Goal: Information Seeking & Learning: Learn about a topic

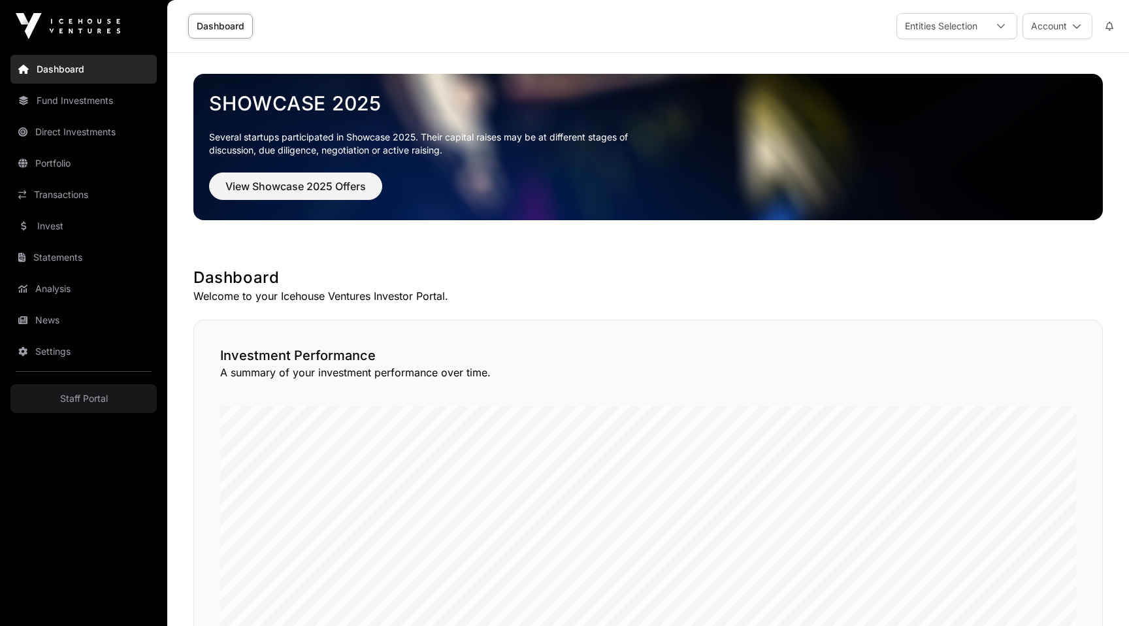
click at [56, 165] on link "Portfolio" at bounding box center [83, 163] width 146 height 29
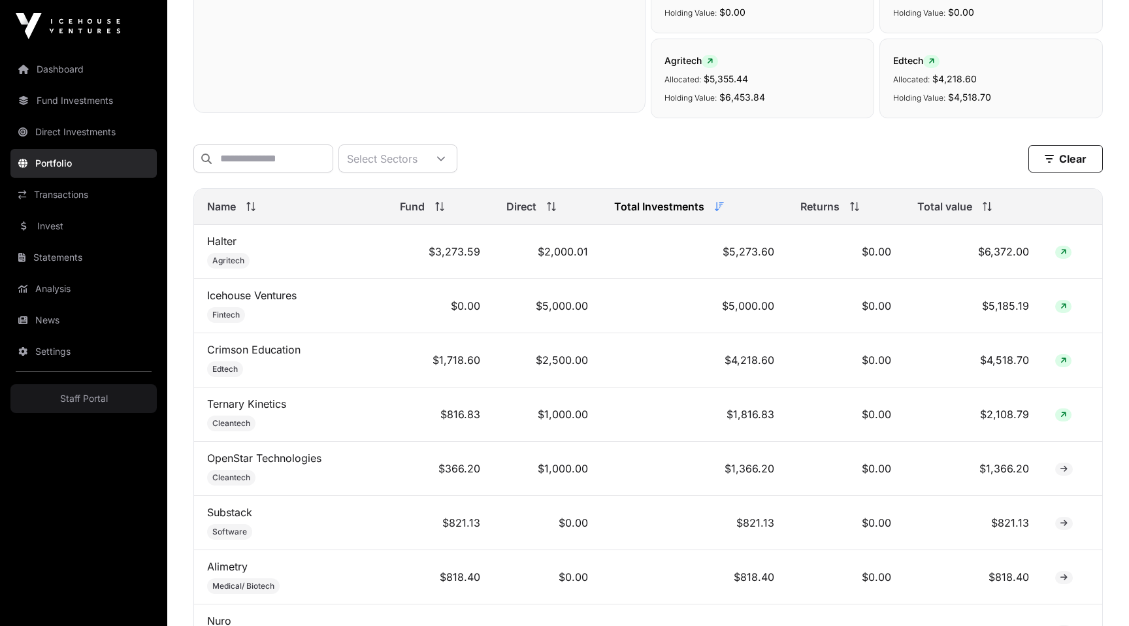
scroll to position [444, 0]
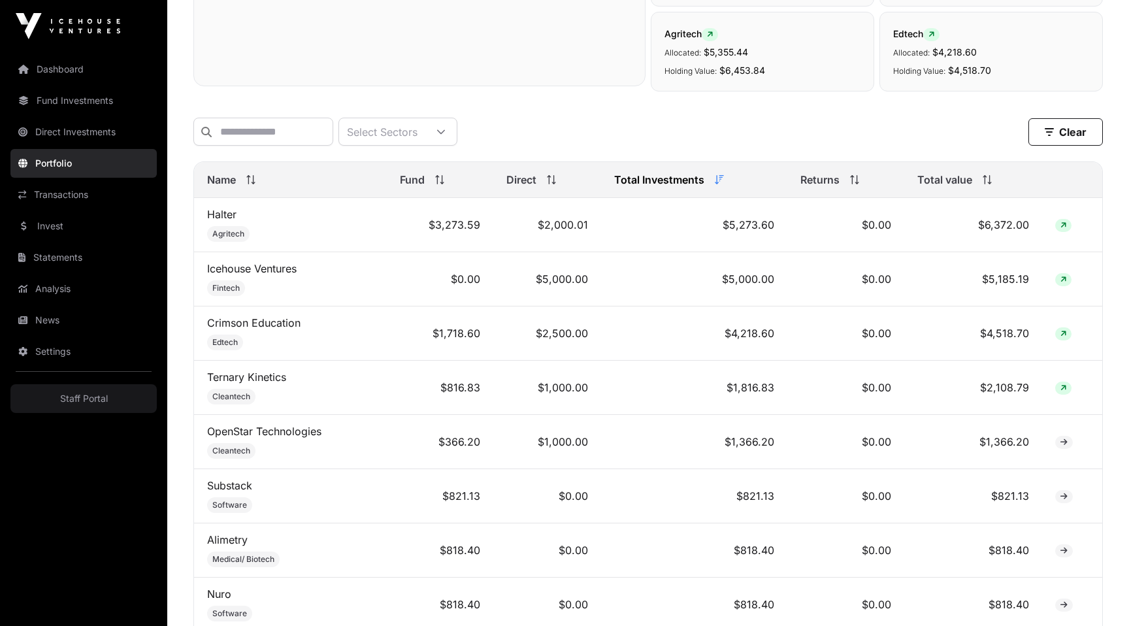
click at [210, 214] on link "Halter" at bounding box center [221, 214] width 29 height 13
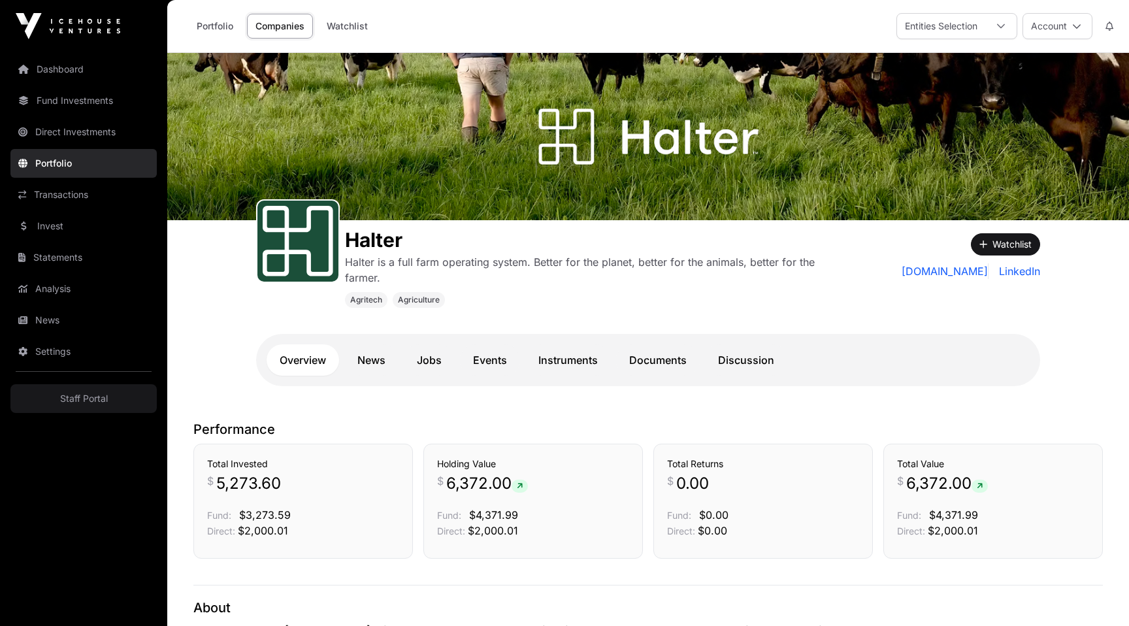
click at [555, 361] on link "Instruments" at bounding box center [568, 359] width 86 height 31
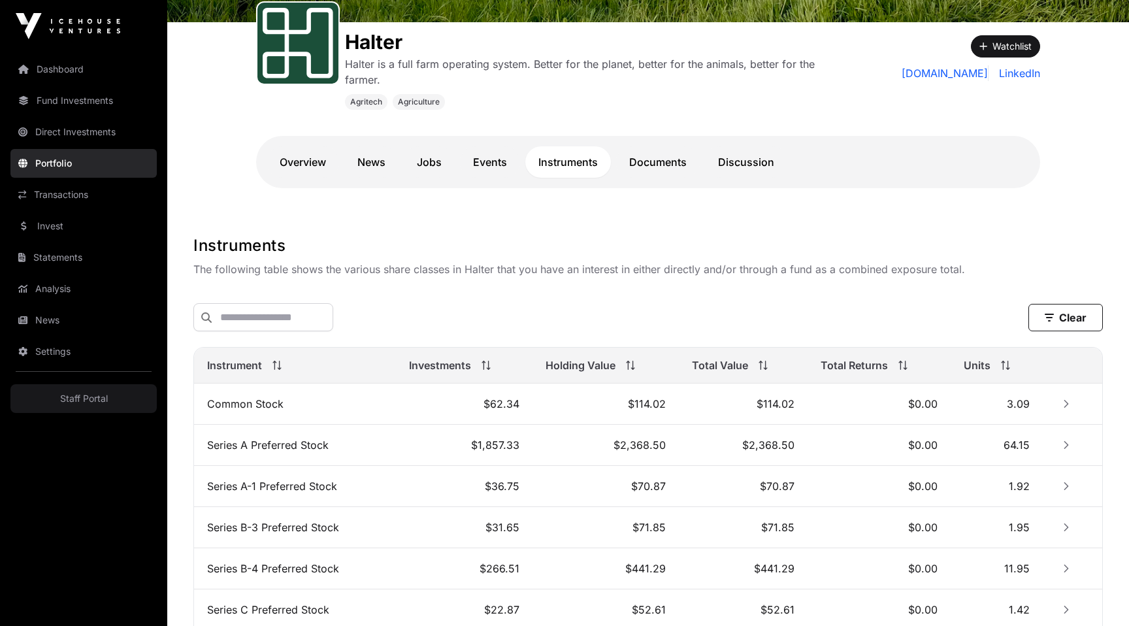
scroll to position [439, 0]
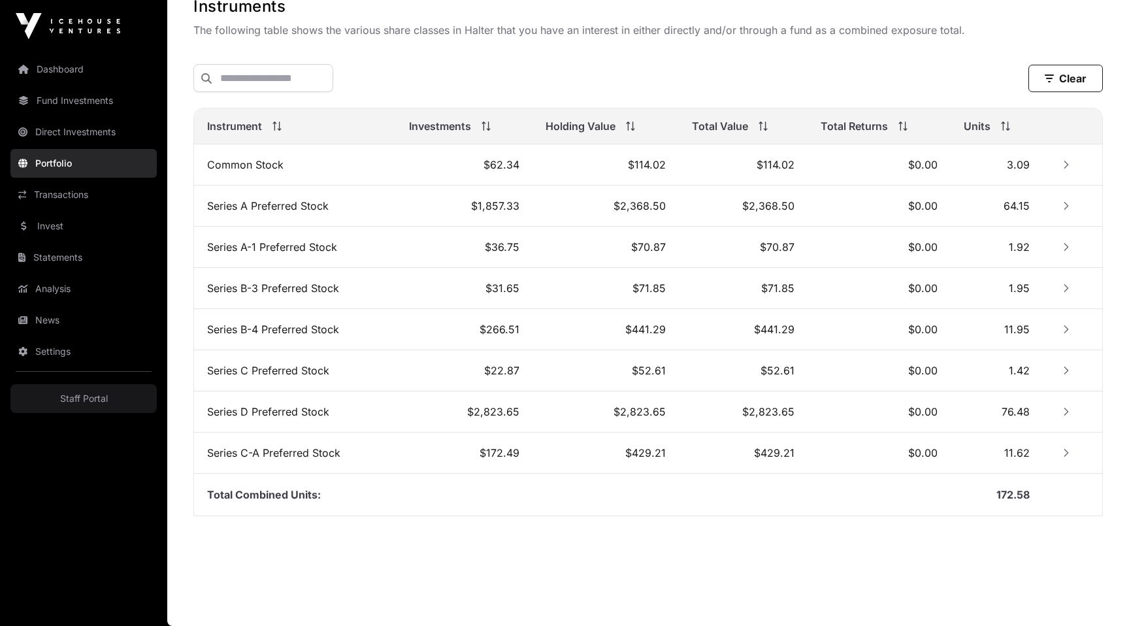
click at [1063, 167] on icon "Row Collapsed" at bounding box center [1066, 164] width 9 height 9
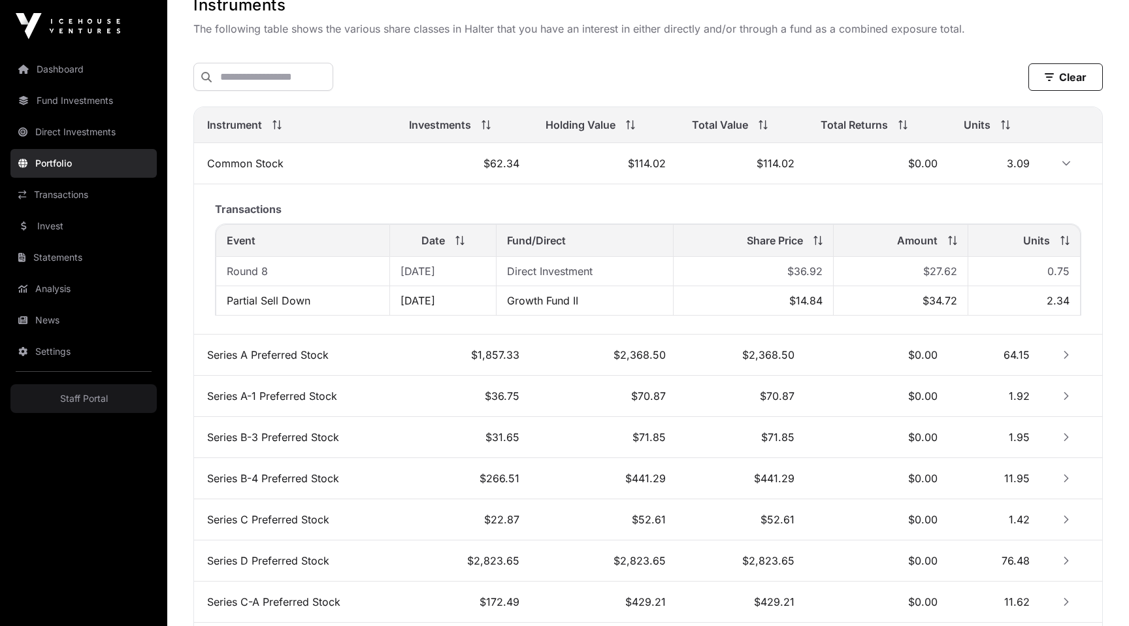
click at [1067, 359] on icon "Row Collapsed" at bounding box center [1066, 354] width 9 height 9
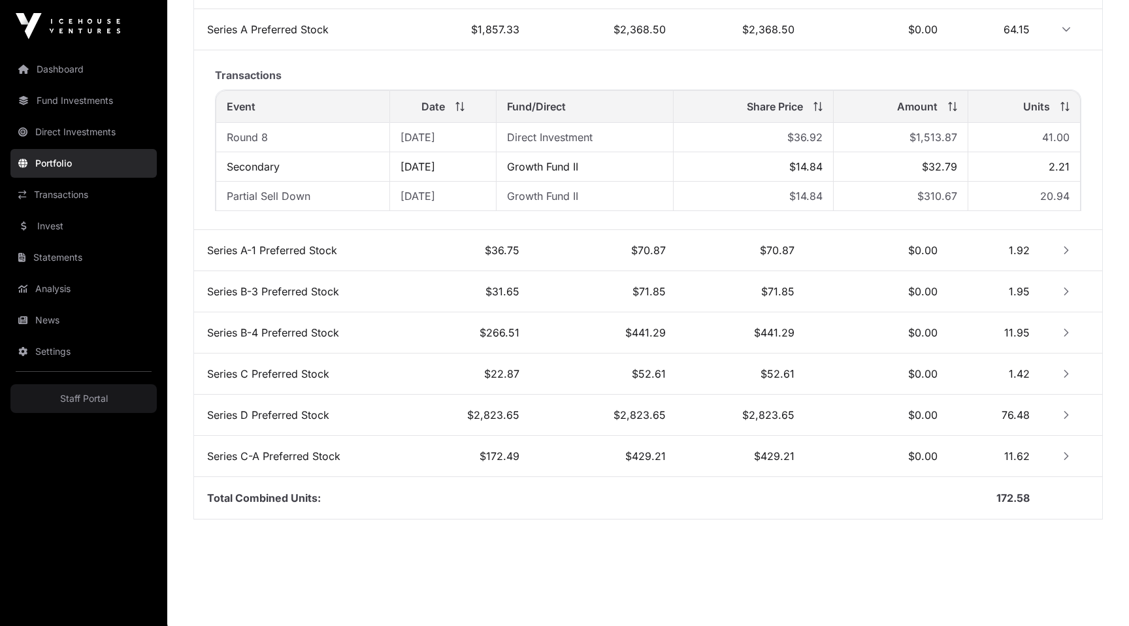
scroll to position [766, 0]
click at [1065, 246] on icon "Row Collapsed" at bounding box center [1066, 248] width 9 height 9
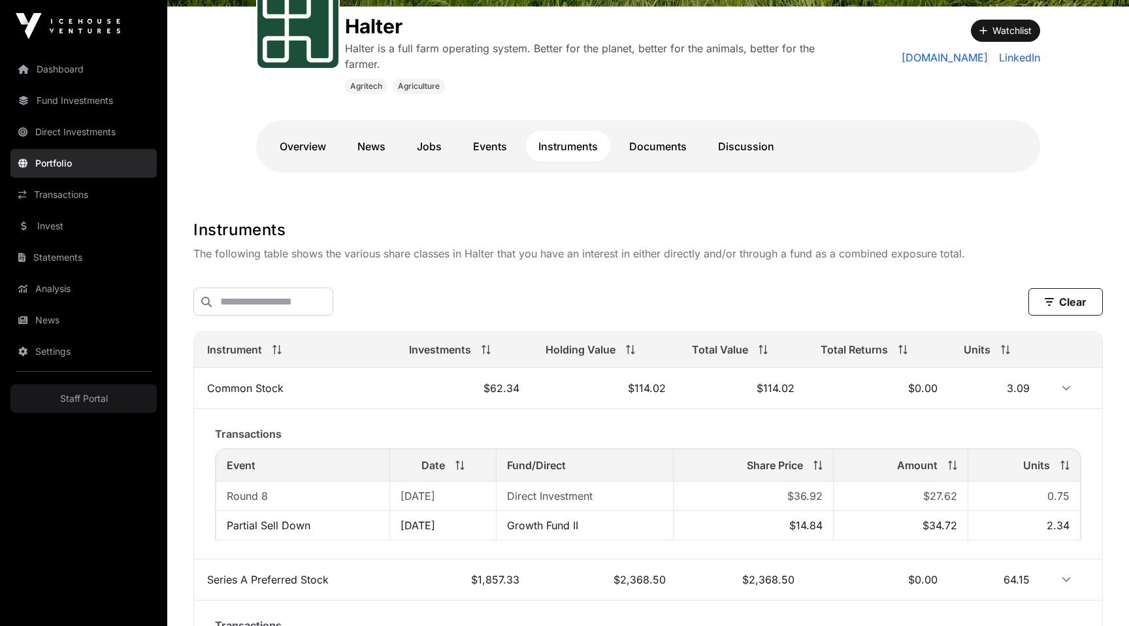
scroll to position [0, 0]
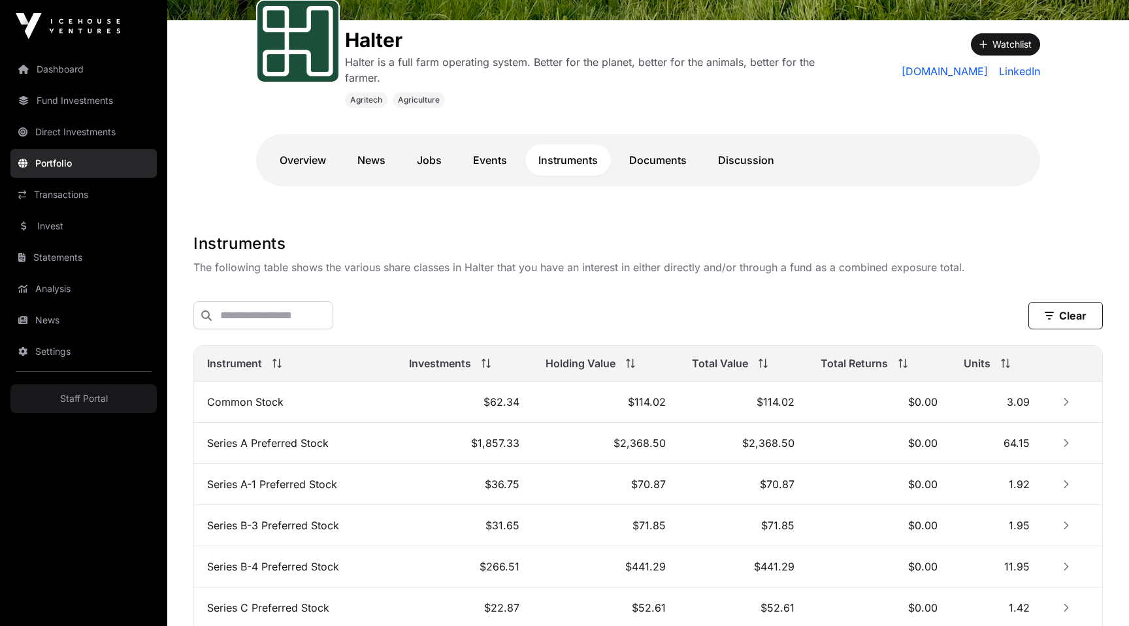
scroll to position [185, 0]
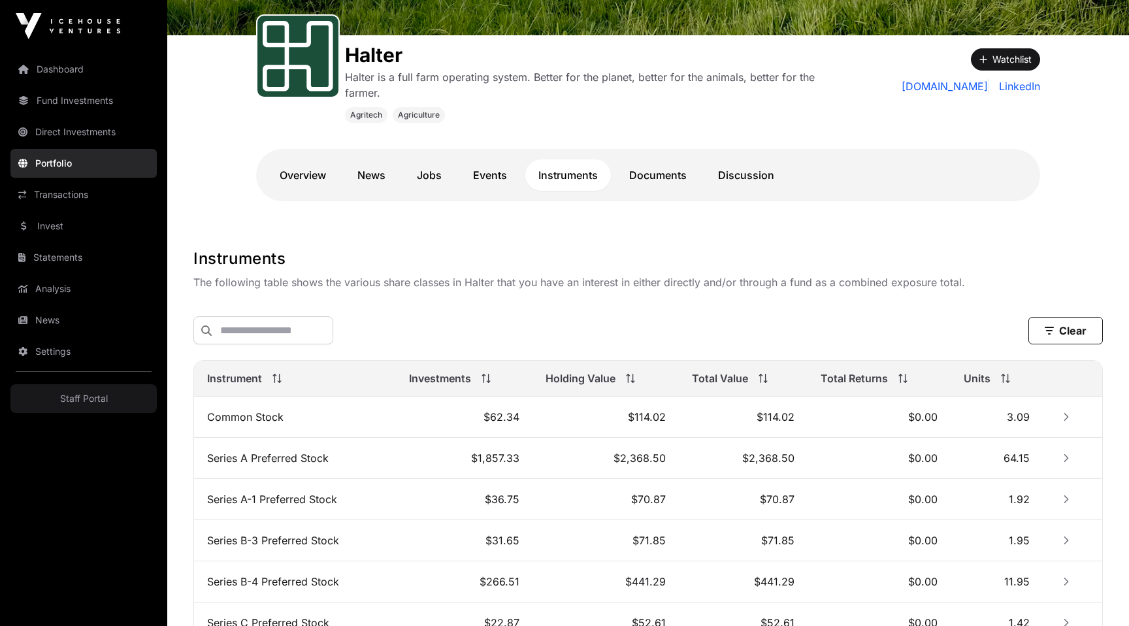
click at [301, 174] on link "Overview" at bounding box center [303, 174] width 73 height 31
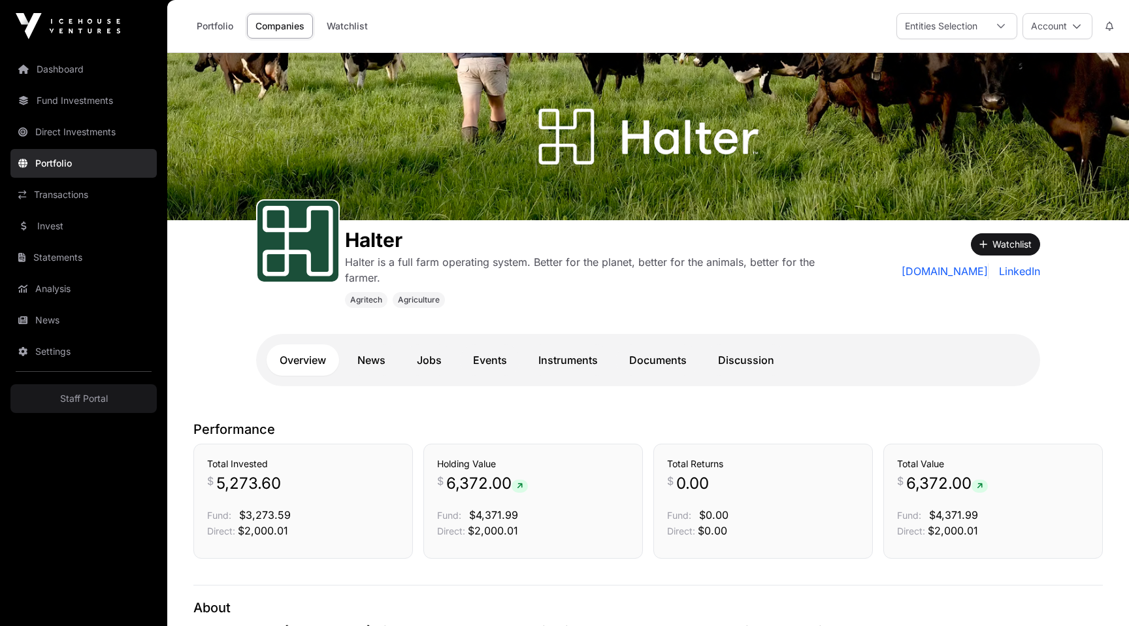
click at [572, 362] on link "Instruments" at bounding box center [568, 359] width 86 height 31
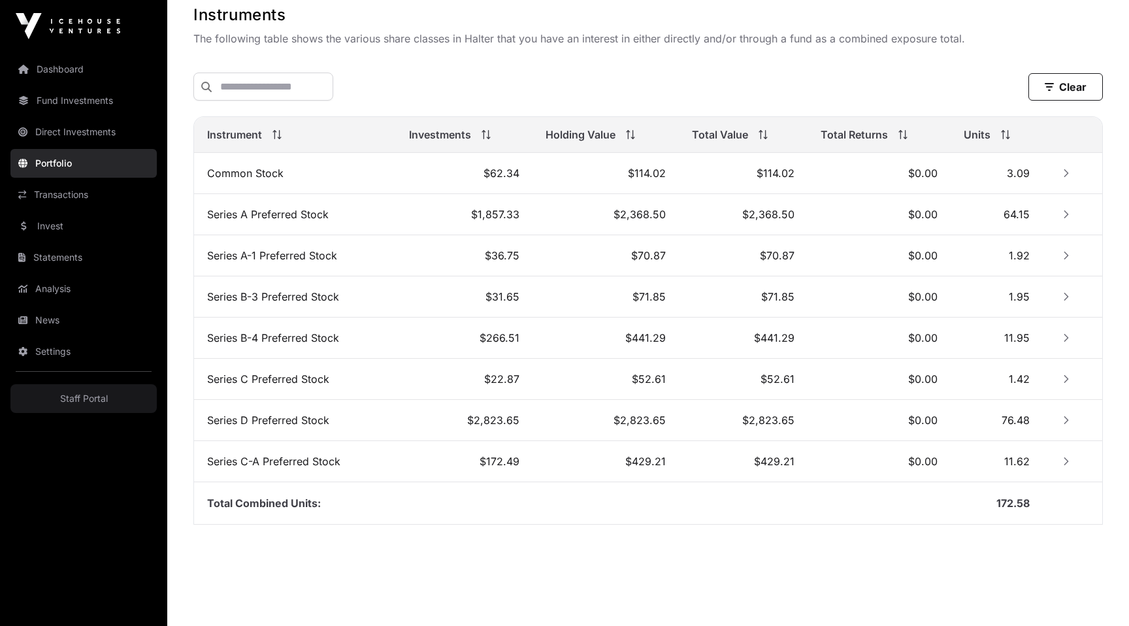
scroll to position [439, 0]
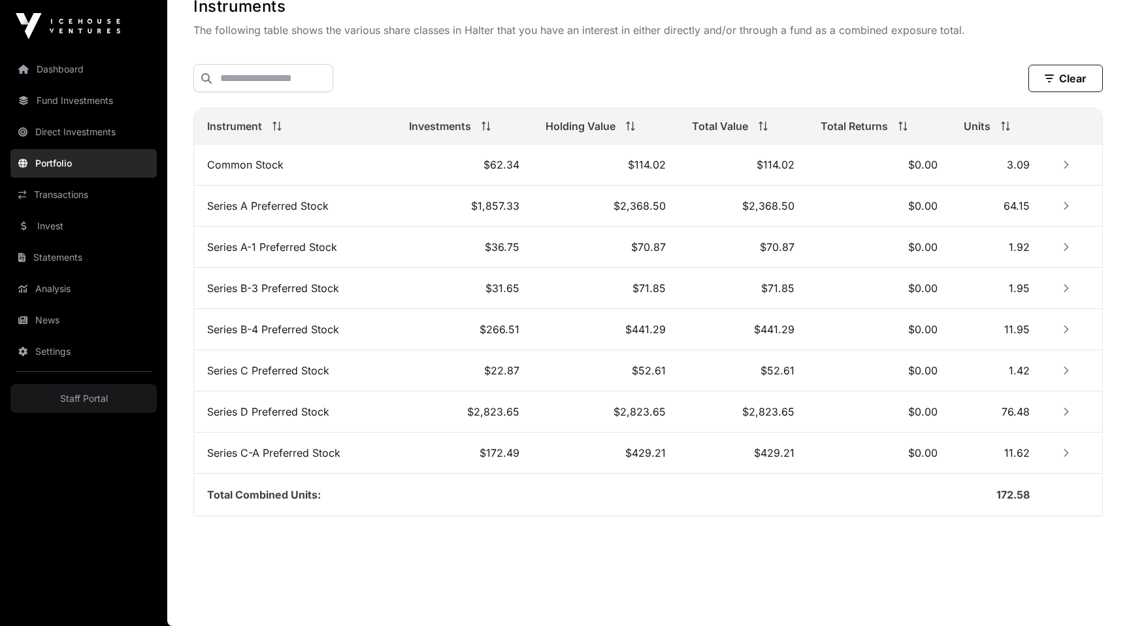
click at [1064, 207] on icon "Row Collapsed" at bounding box center [1066, 205] width 9 height 9
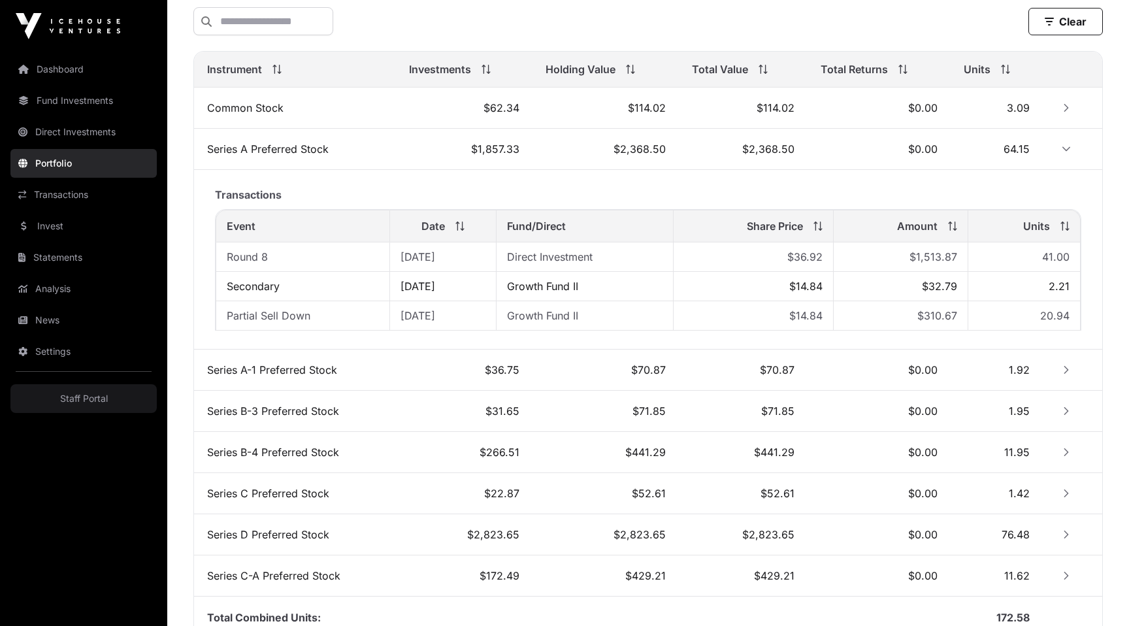
scroll to position [534, 0]
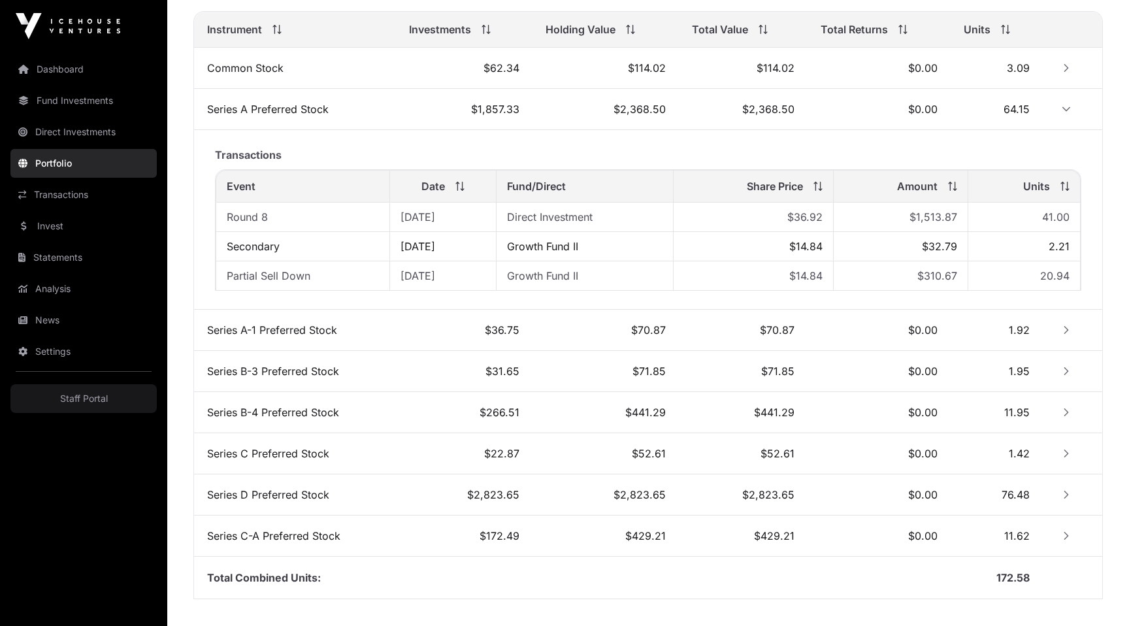
click at [1069, 329] on icon "Row Collapsed" at bounding box center [1066, 329] width 9 height 9
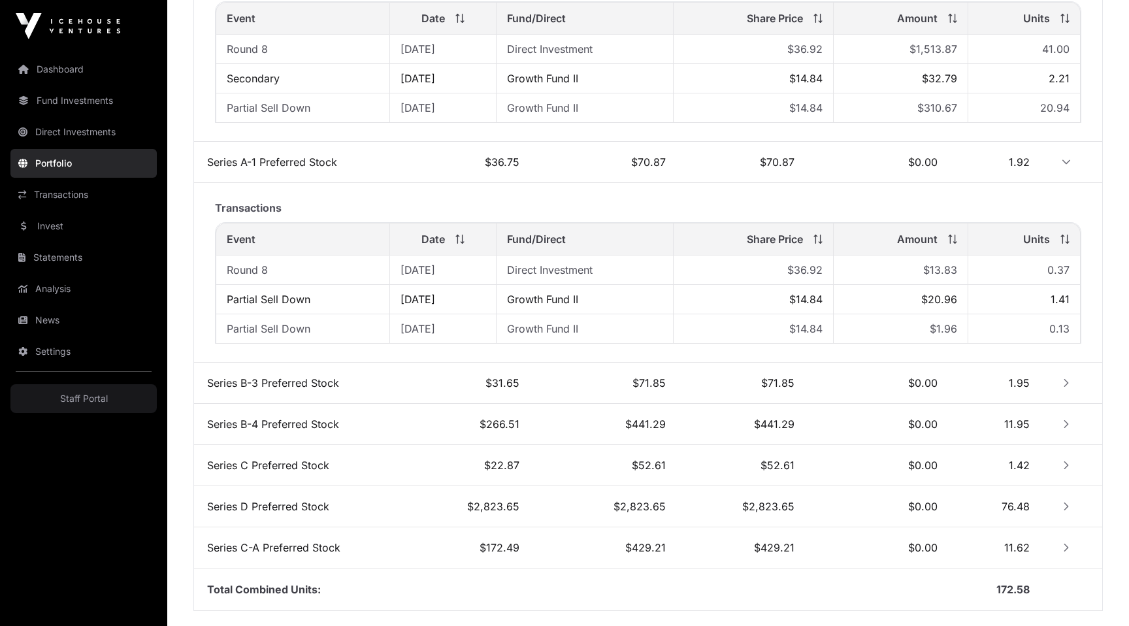
scroll to position [795, 0]
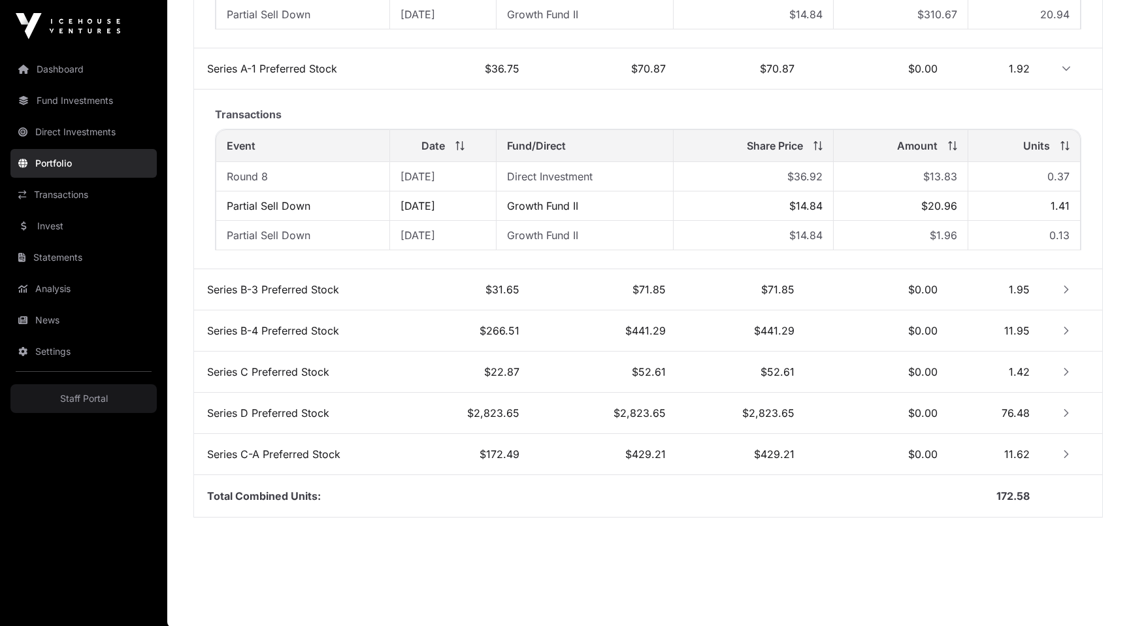
click at [1067, 293] on button "Row Collapsed" at bounding box center [1066, 289] width 21 height 21
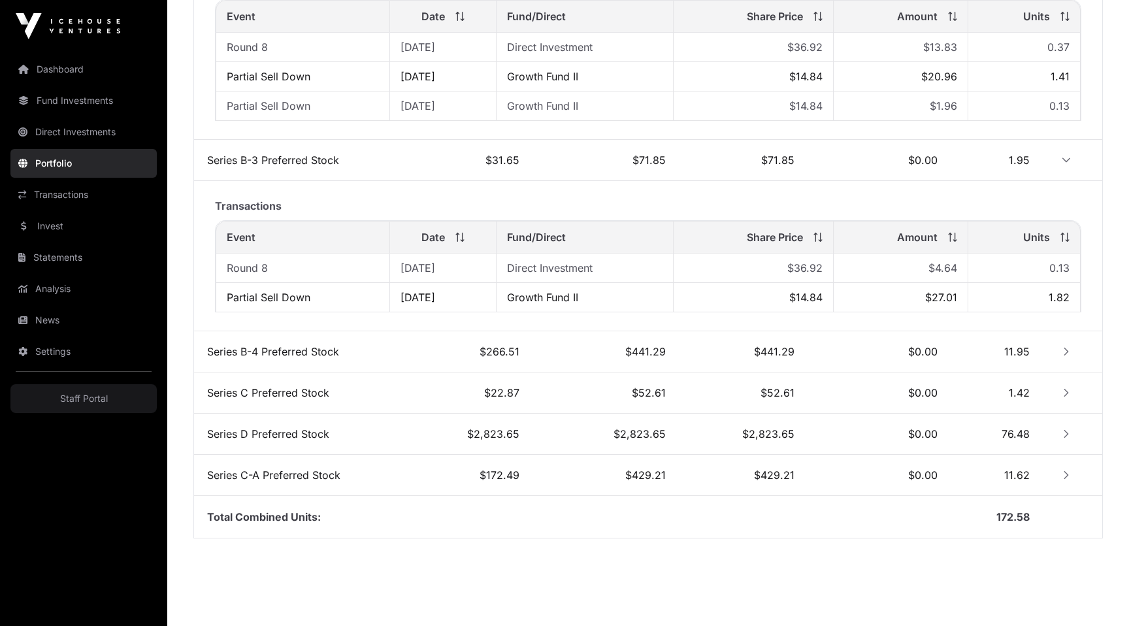
scroll to position [944, 0]
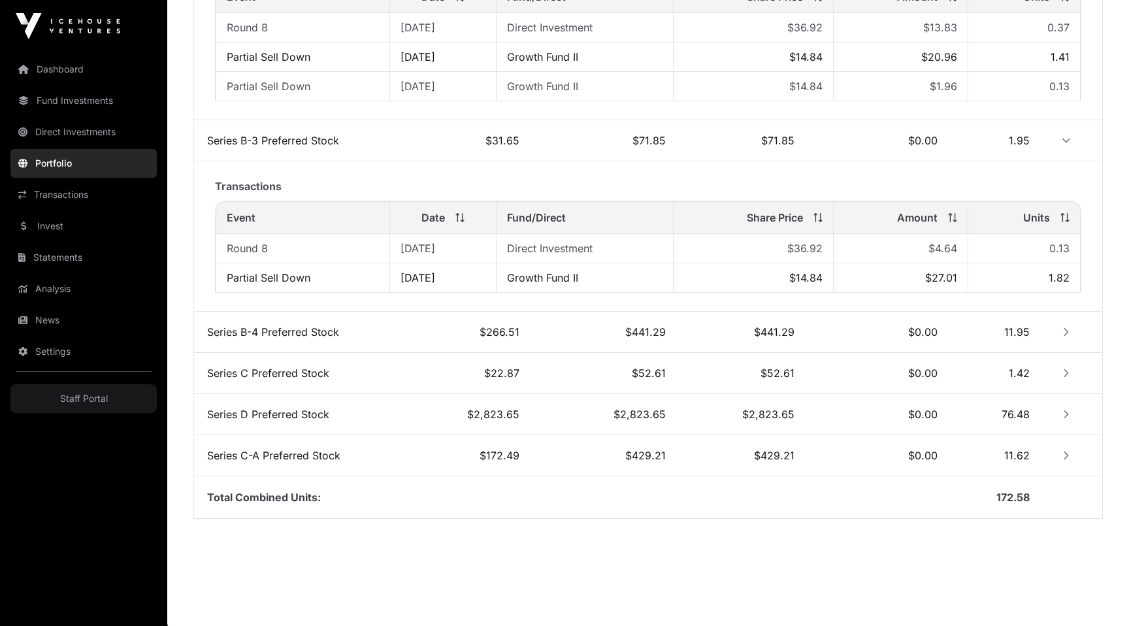
click at [1064, 416] on icon "Row Collapsed" at bounding box center [1066, 414] width 9 height 9
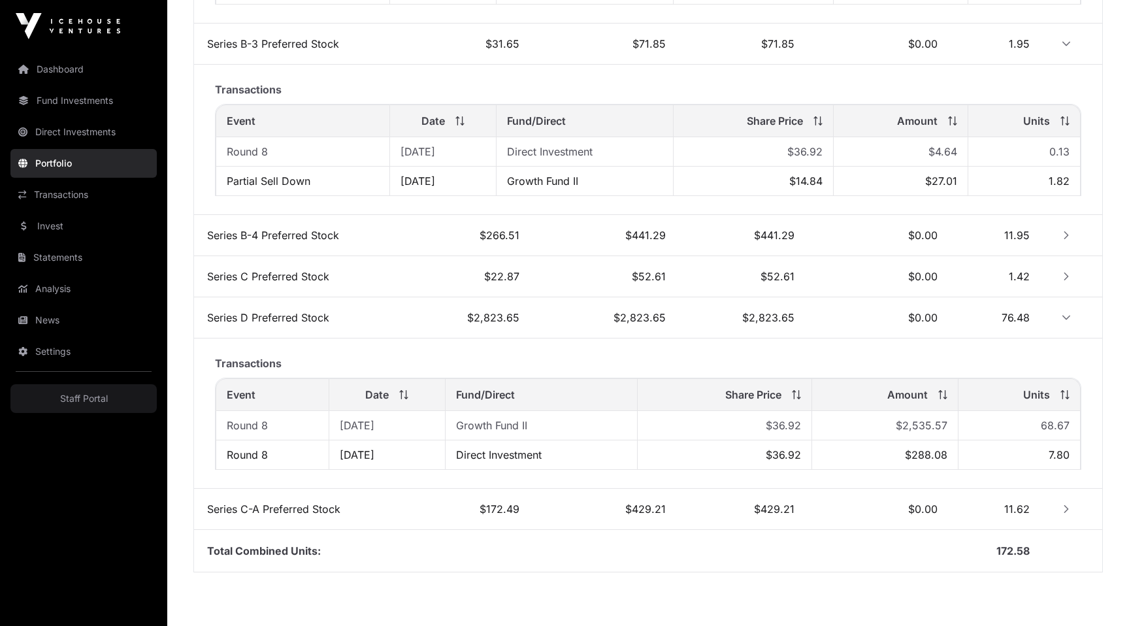
scroll to position [1067, 0]
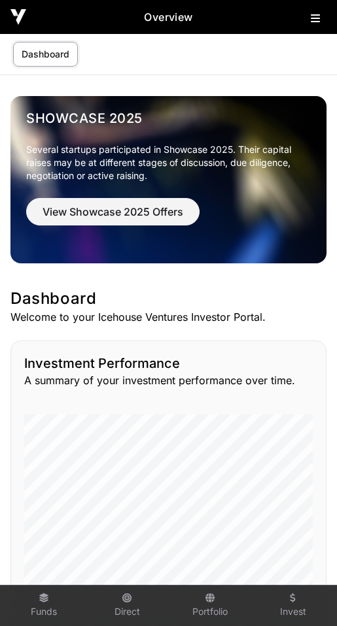
click at [305, 17] on h2 "Overview" at bounding box center [168, 17] width 284 height 16
click at [312, 14] on icon at bounding box center [314, 18] width 9 height 10
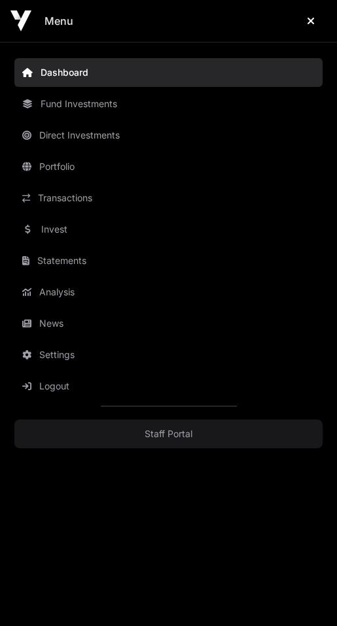
click at [69, 101] on link "Fund Investments" at bounding box center [168, 104] width 308 height 29
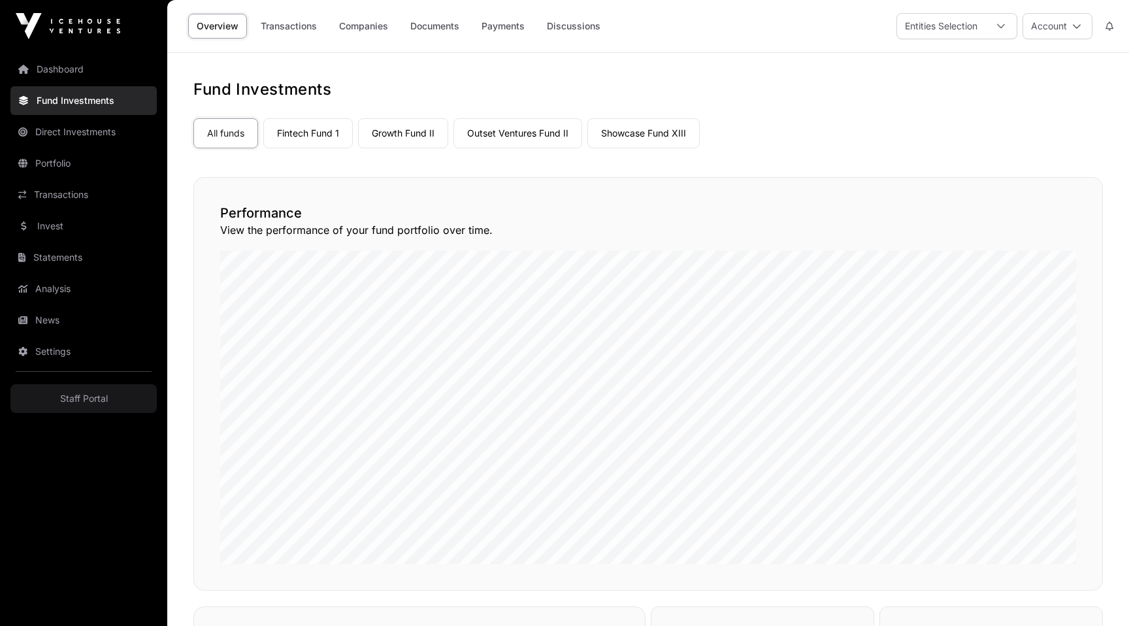
click at [663, 243] on div "Performance View the performance of your fund portfolio over time." at bounding box center [648, 384] width 910 height 414
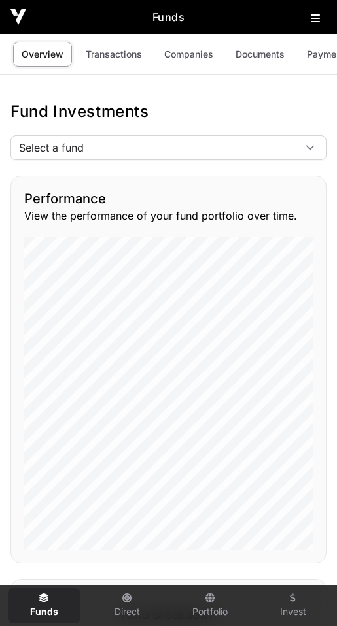
click at [109, 39] on div "Overview Transactions Companies Documents Payments Discussions" at bounding box center [168, 54] width 337 height 41
click at [110, 54] on link "Transactions" at bounding box center [134, 54] width 73 height 25
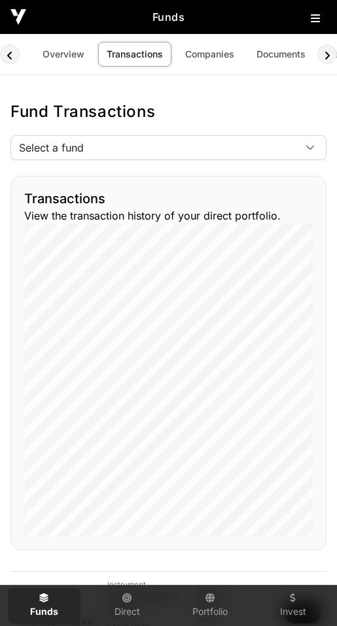
click at [208, 53] on link "Companies" at bounding box center [209, 54] width 66 height 25
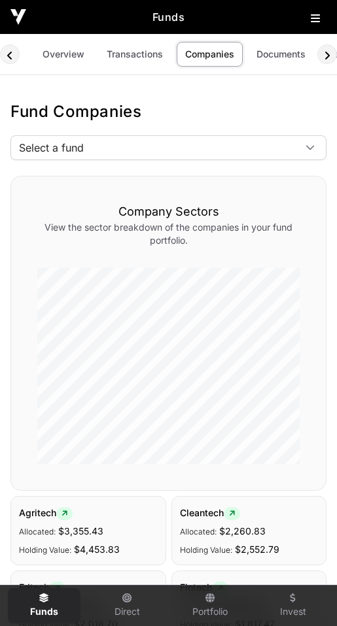
scroll to position [0, 90]
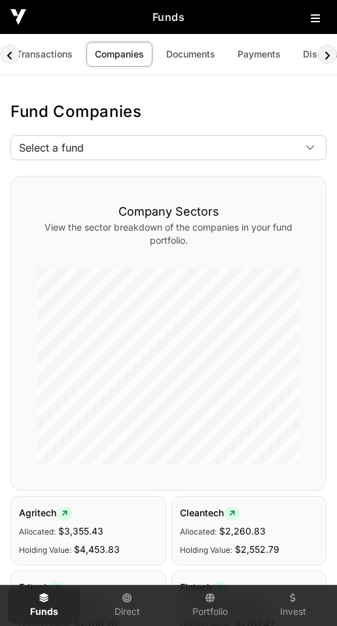
click at [273, 49] on link "Payments" at bounding box center [259, 54] width 60 height 25
